Goal: Task Accomplishment & Management: Complete application form

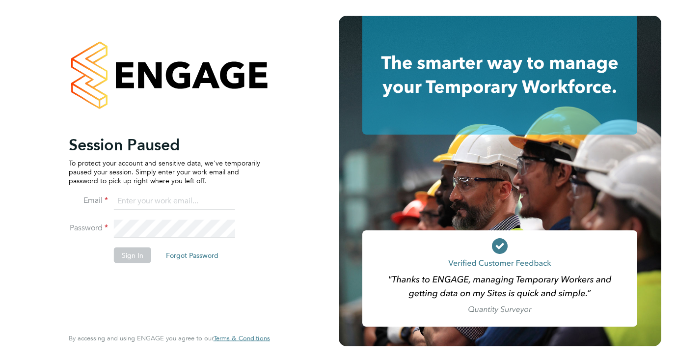
type input "[PERSON_NAME][EMAIL_ADDRESS][DOMAIN_NAME]"
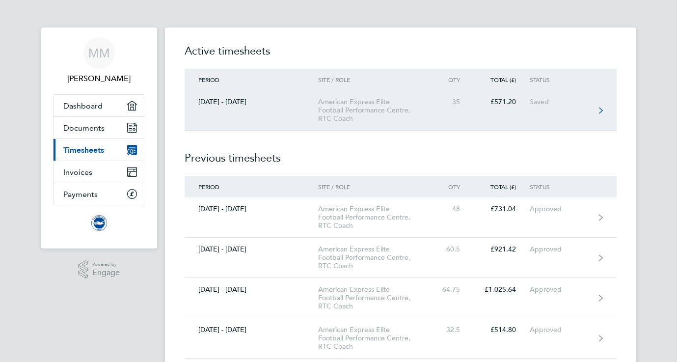
click at [380, 103] on div "American Express Elite Football Performance Centre, RTC Coach" at bounding box center [374, 110] width 112 height 25
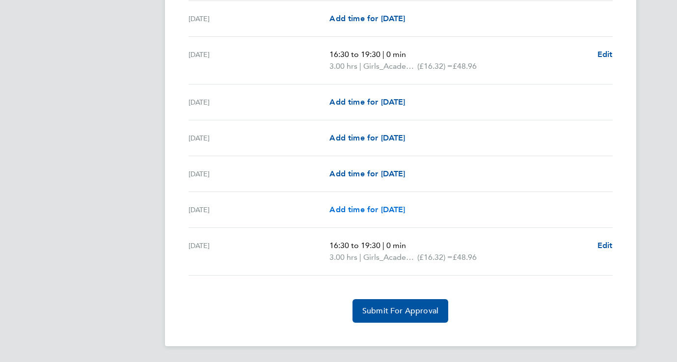
scroll to position [1199, 0]
click at [361, 171] on span "Add time for Sun 28 Sep" at bounding box center [367, 173] width 76 height 9
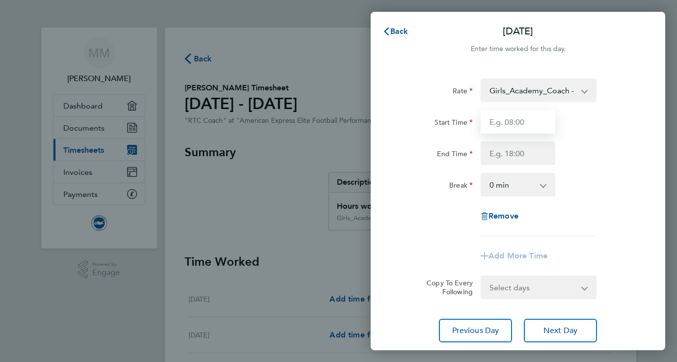
click at [524, 127] on input "Start Time" at bounding box center [518, 122] width 75 height 24
type input "08:00"
click at [522, 147] on input "End Time" at bounding box center [518, 153] width 75 height 24
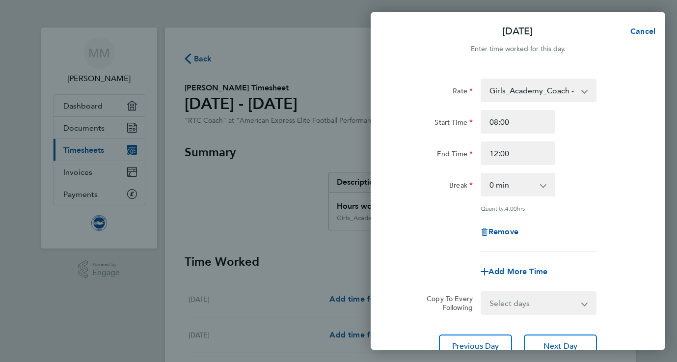
click at [607, 177] on div "Break 0 min 15 min 30 min 45 min 60 min 75 min 90 min" at bounding box center [517, 185] width 247 height 24
click at [496, 121] on input "08:00" at bounding box center [518, 122] width 75 height 24
drag, startPoint x: 519, startPoint y: 150, endPoint x: 461, endPoint y: 147, distance: 58.5
click at [461, 149] on div "End Time 12:00" at bounding box center [517, 153] width 247 height 24
type input "13:00"
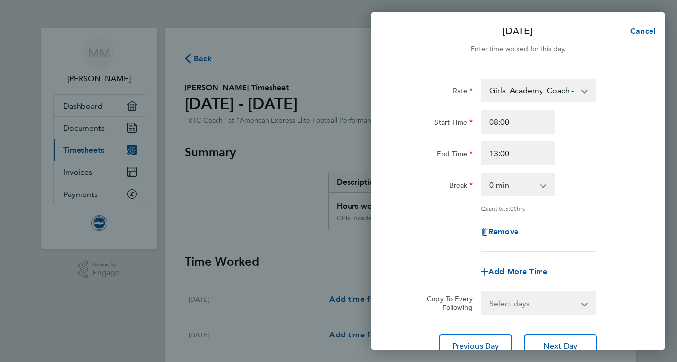
click at [626, 195] on div "Break 0 min 15 min 30 min 45 min 60 min 75 min 90 min" at bounding box center [517, 185] width 247 height 24
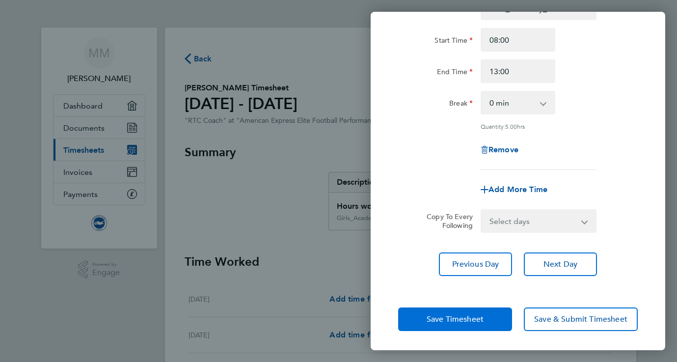
scroll to position [82, 0]
click at [447, 319] on span "Save Timesheet" at bounding box center [455, 320] width 57 height 10
